Goal: Obtain resource: Download file/media

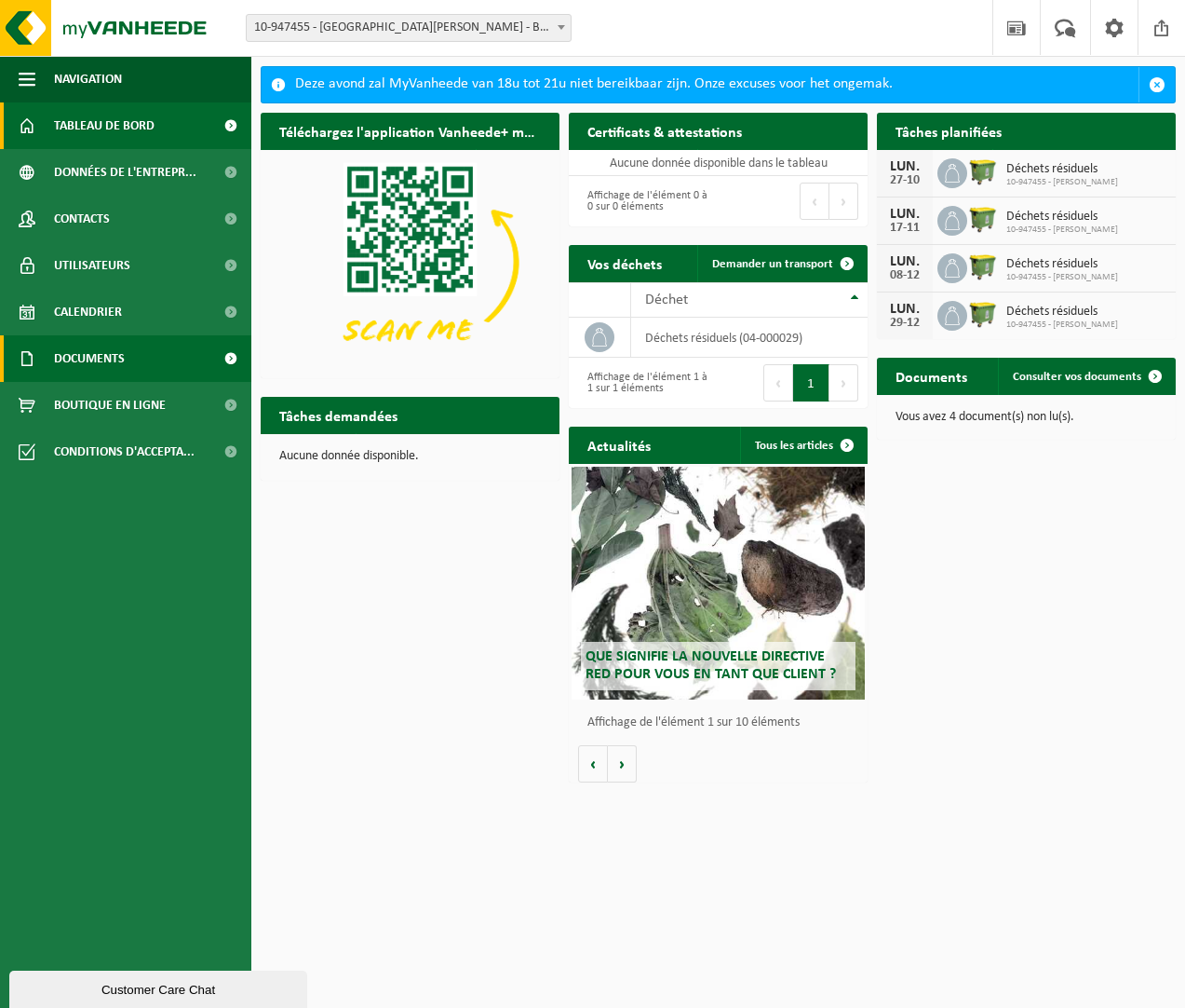
click at [124, 363] on span "Documents" at bounding box center [89, 359] width 71 height 47
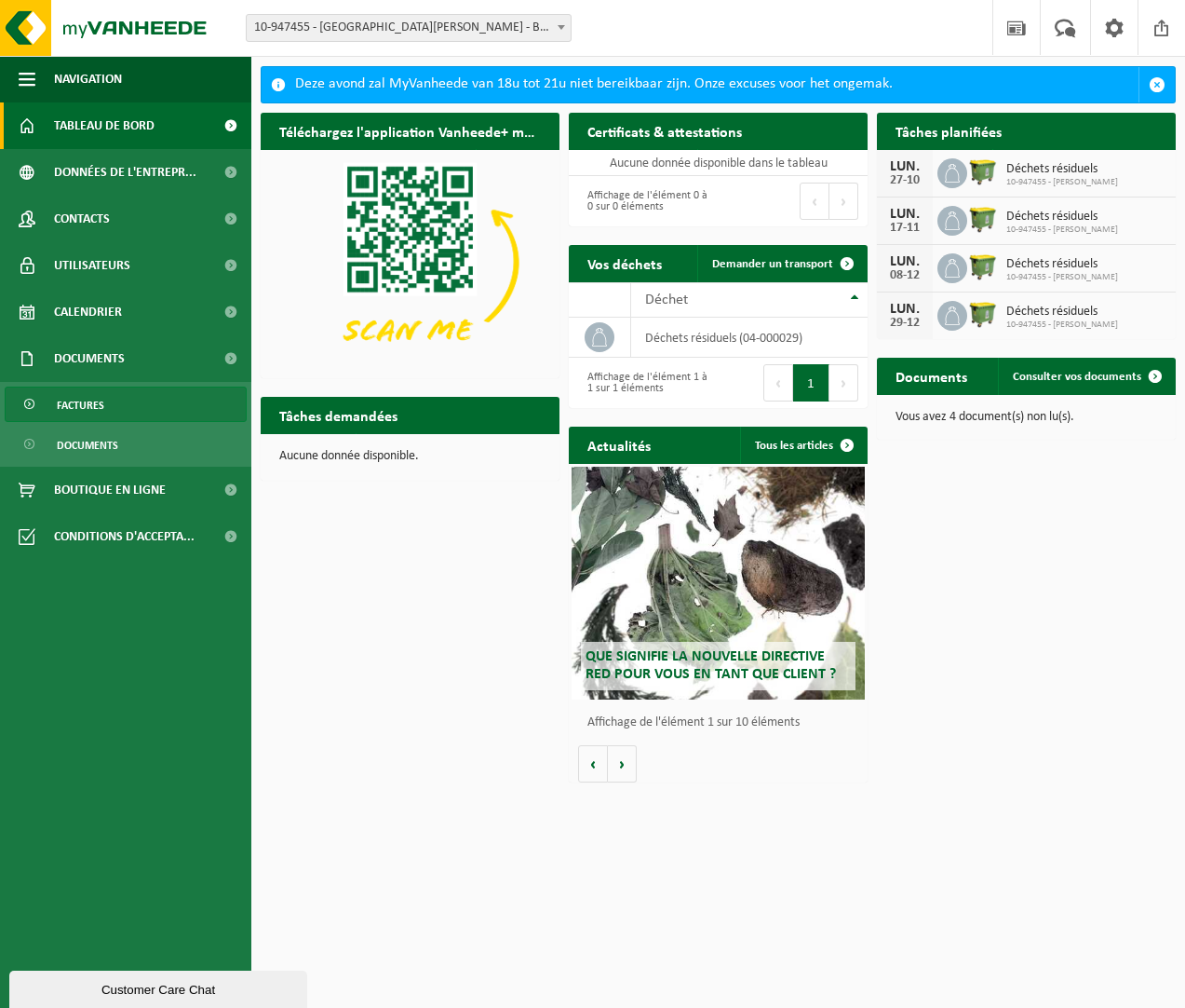
click at [112, 408] on link "Factures" at bounding box center [125, 404] width 242 height 35
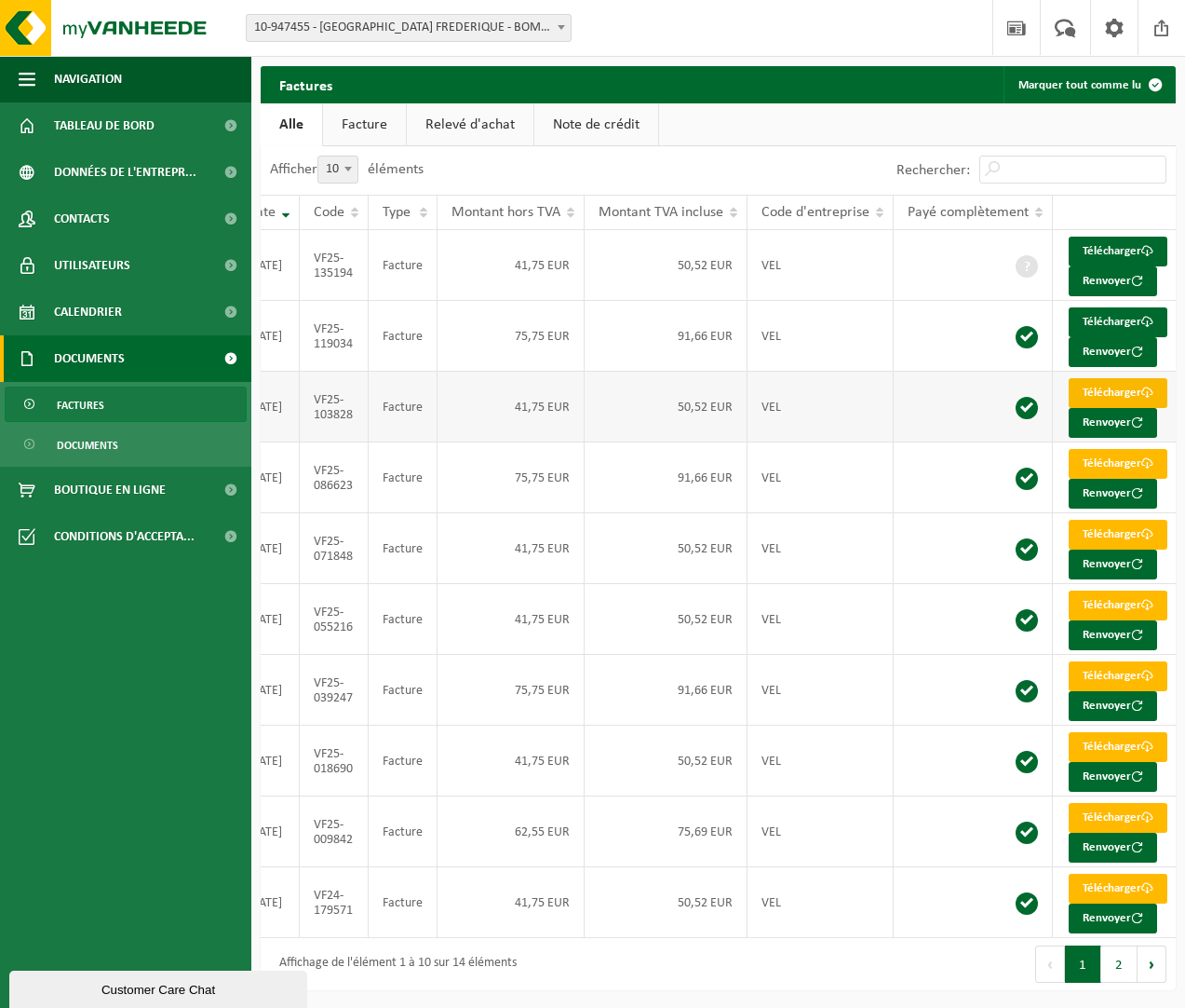
scroll to position [0, 124]
click at [1142, 399] on span at bounding box center [1148, 393] width 12 height 12
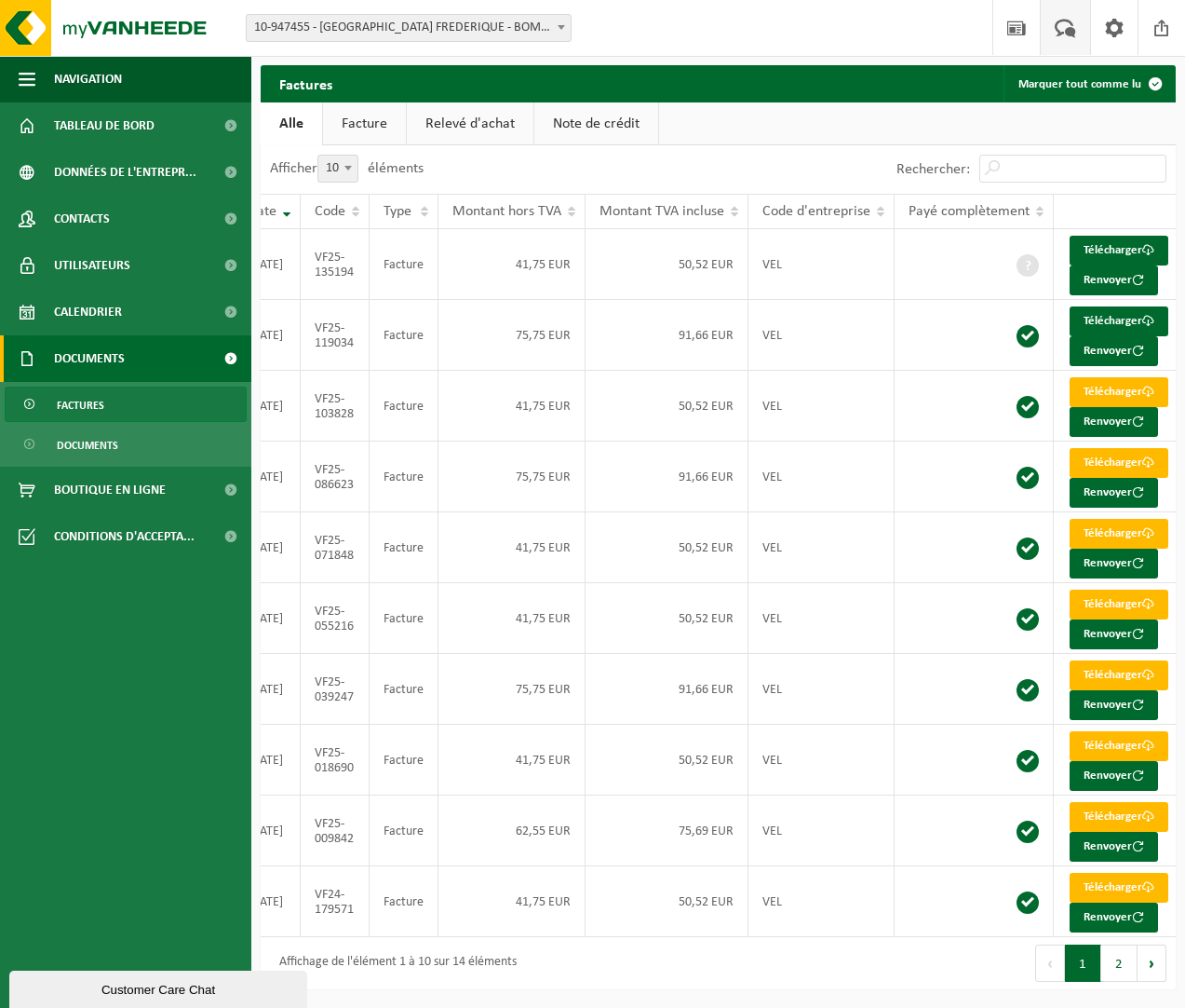
scroll to position [130, 0]
click at [1142, 527] on span at bounding box center [1148, 533] width 12 height 12
click at [1142, 598] on span at bounding box center [1148, 604] width 12 height 12
